Goal: Book appointment/travel/reservation

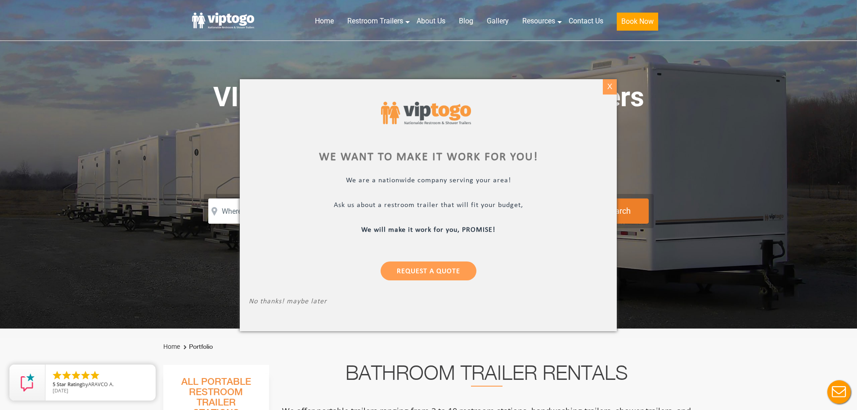
click at [611, 85] on div "X" at bounding box center [610, 86] width 14 height 15
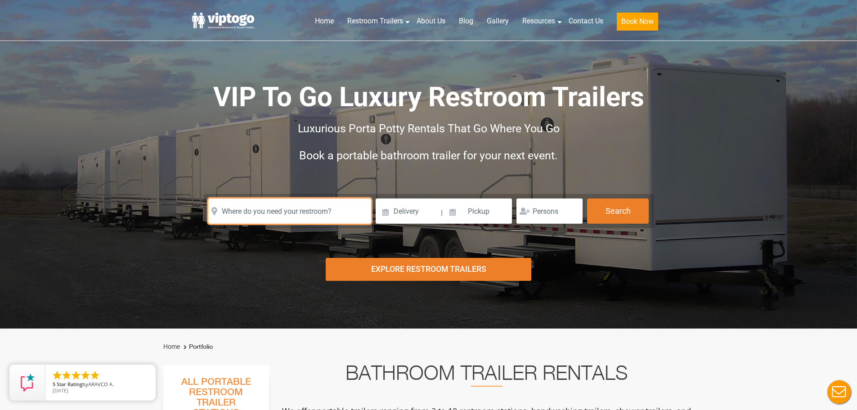
click at [284, 212] on input "text" at bounding box center [289, 210] width 163 height 25
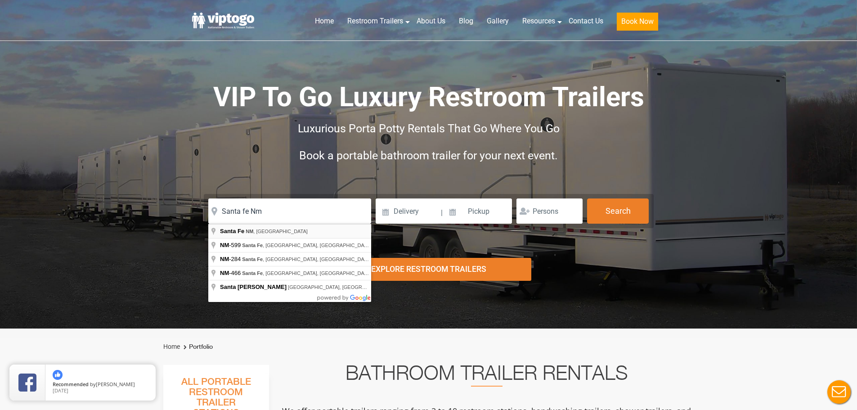
type input "[GEOGRAPHIC_DATA], [GEOGRAPHIC_DATA], [GEOGRAPHIC_DATA]"
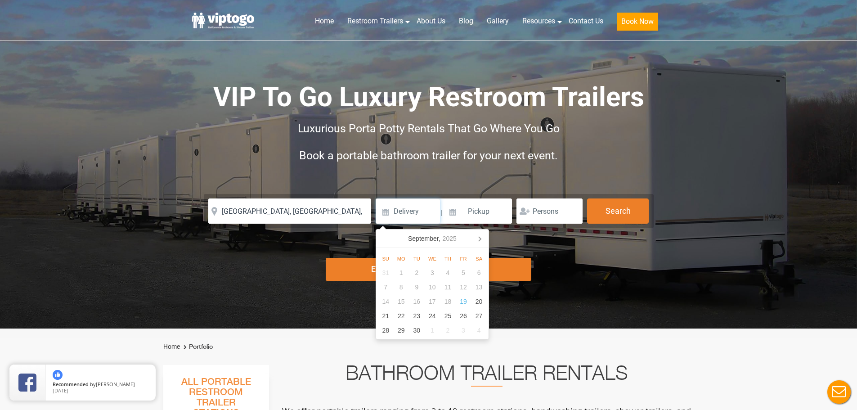
click at [388, 211] on input at bounding box center [408, 210] width 64 height 25
click at [484, 240] on icon at bounding box center [480, 238] width 14 height 14
click at [428, 271] on div "1" at bounding box center [433, 273] width 16 height 14
type input "[DATE]"
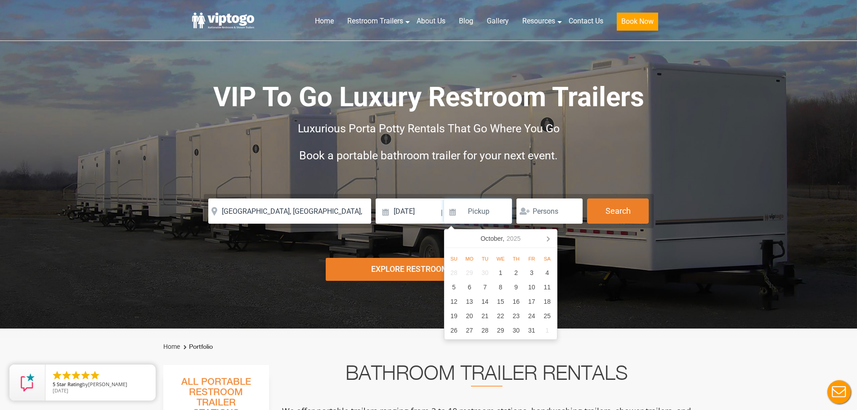
click at [452, 214] on input at bounding box center [478, 210] width 68 height 25
click at [554, 239] on icon at bounding box center [548, 238] width 14 height 14
click at [552, 239] on icon at bounding box center [548, 238] width 14 height 14
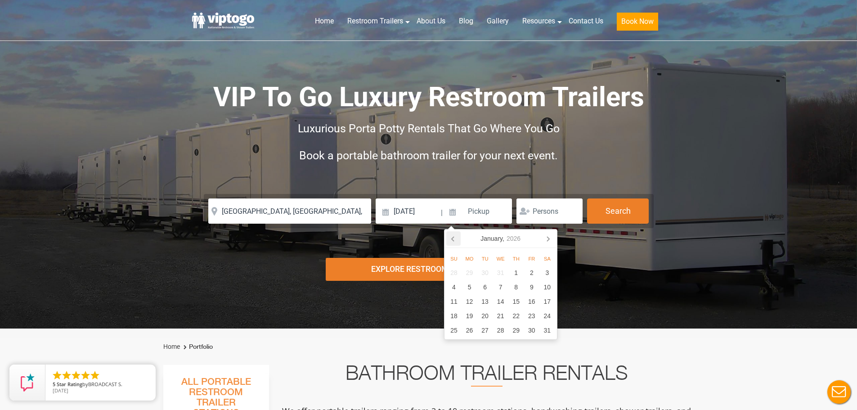
click at [455, 237] on icon at bounding box center [453, 238] width 14 height 14
click at [472, 274] on div "1" at bounding box center [470, 273] width 16 height 14
type input "[DATE]"
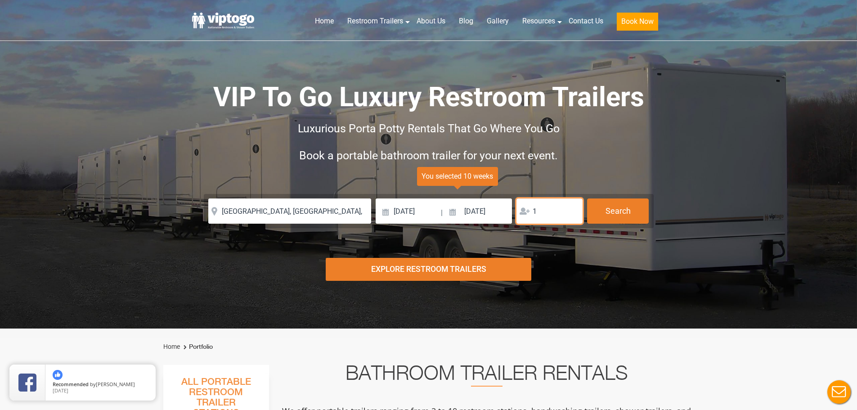
click at [573, 208] on input "1" at bounding box center [550, 210] width 66 height 25
type input "2"
click at [573, 208] on input "2" at bounding box center [550, 210] width 66 height 25
click at [603, 209] on button "Search" at bounding box center [618, 210] width 62 height 24
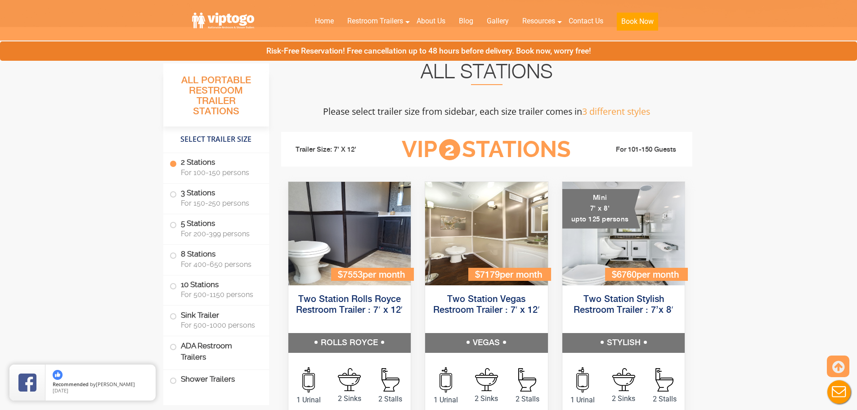
scroll to position [275, 0]
